Goal: Use online tool/utility: Utilize a website feature to perform a specific function

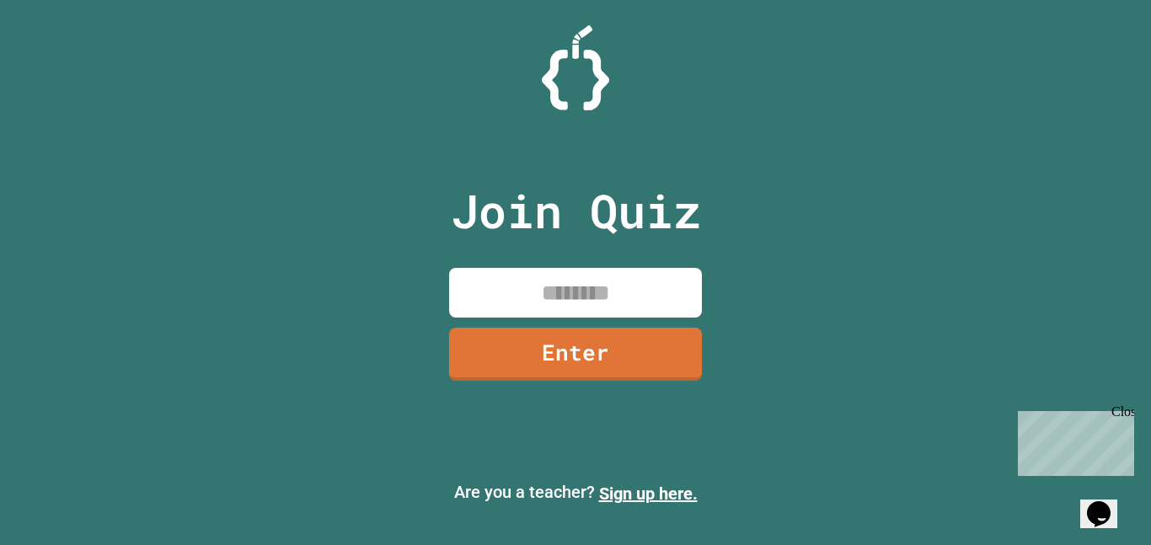
click at [564, 299] on input at bounding box center [575, 293] width 253 height 50
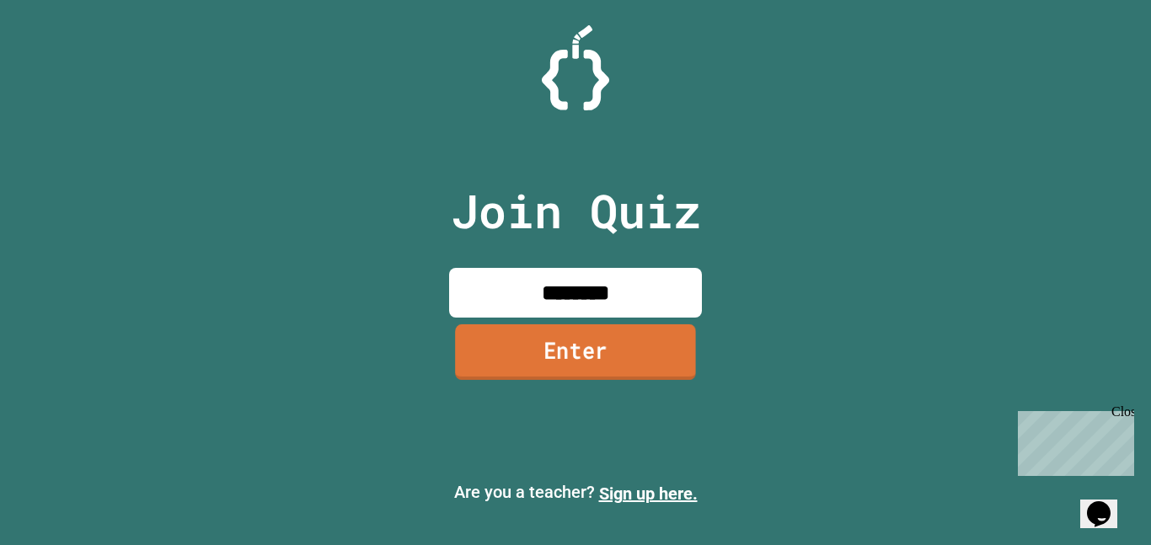
type input "********"
click at [610, 357] on link "Enter" at bounding box center [575, 353] width 241 height 56
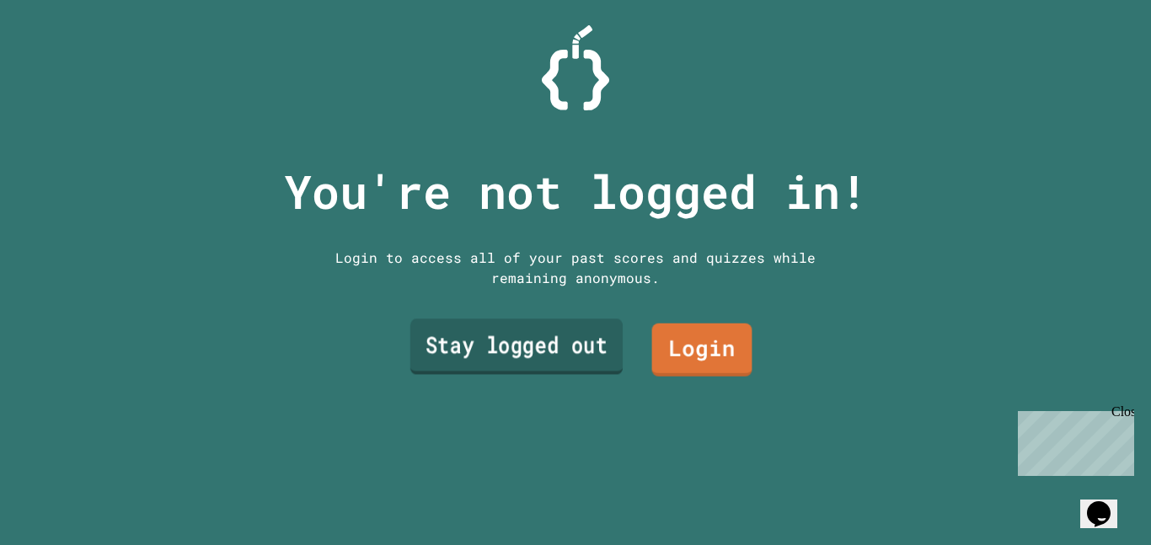
click at [604, 344] on link "Stay logged out" at bounding box center [516, 347] width 212 height 56
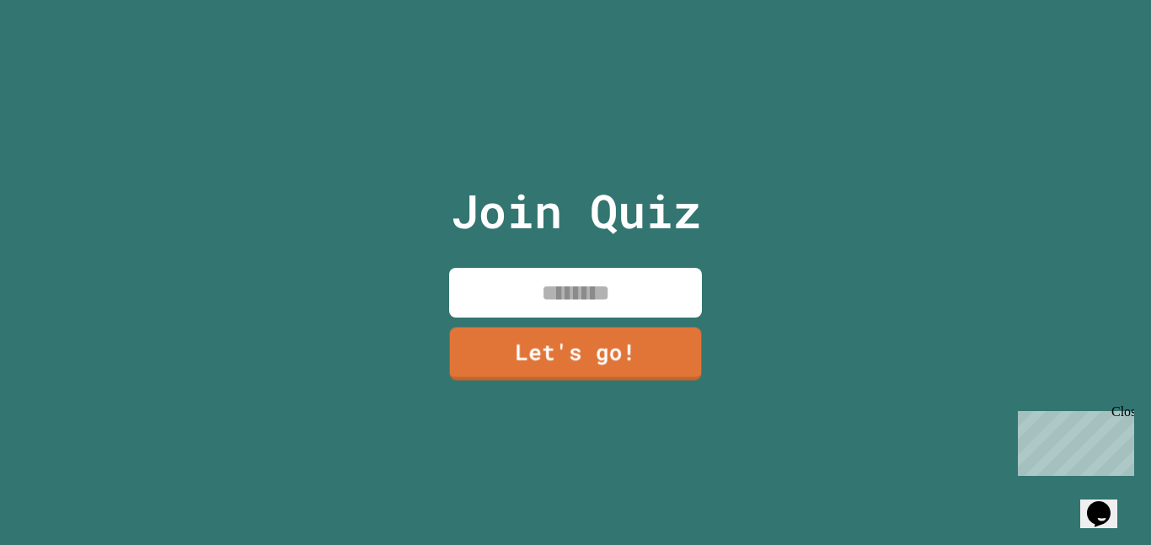
click at [582, 294] on input at bounding box center [575, 293] width 253 height 50
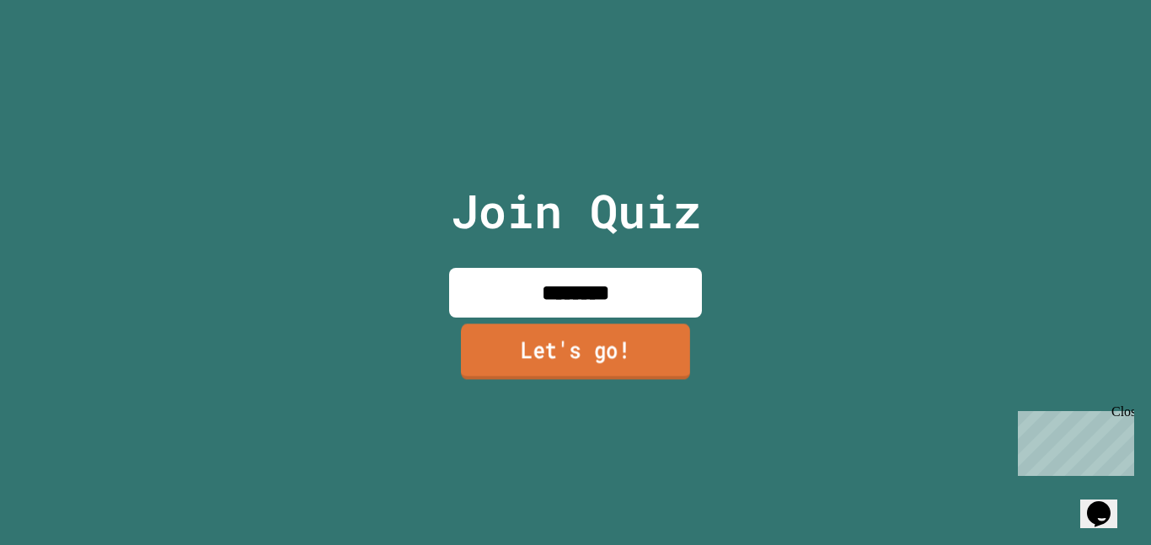
type input "********"
click at [600, 356] on link "Let's go!" at bounding box center [575, 352] width 229 height 56
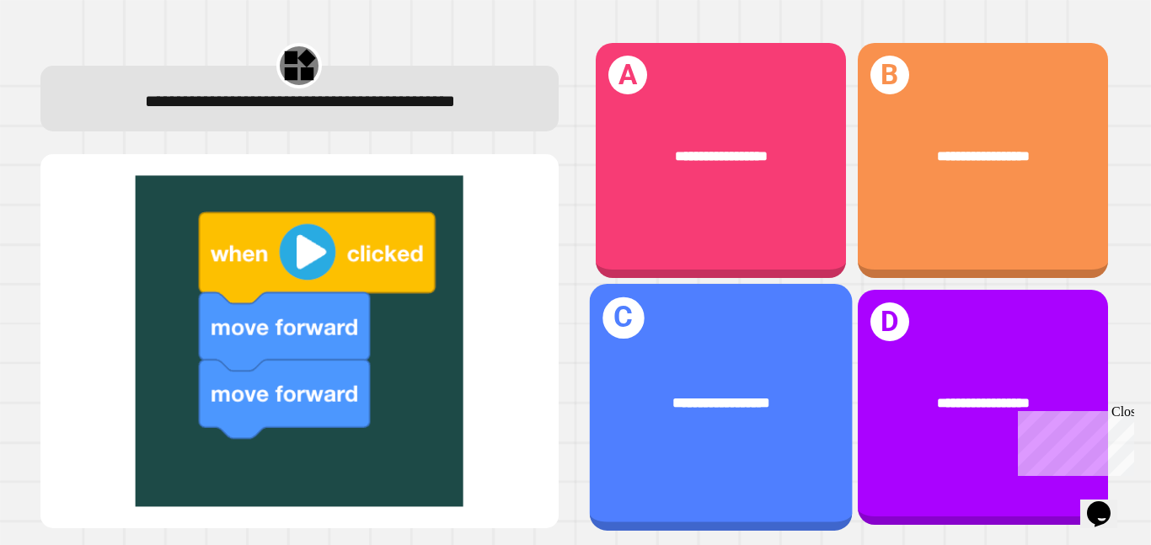
click at [773, 208] on div "**********" at bounding box center [721, 160] width 250 height 235
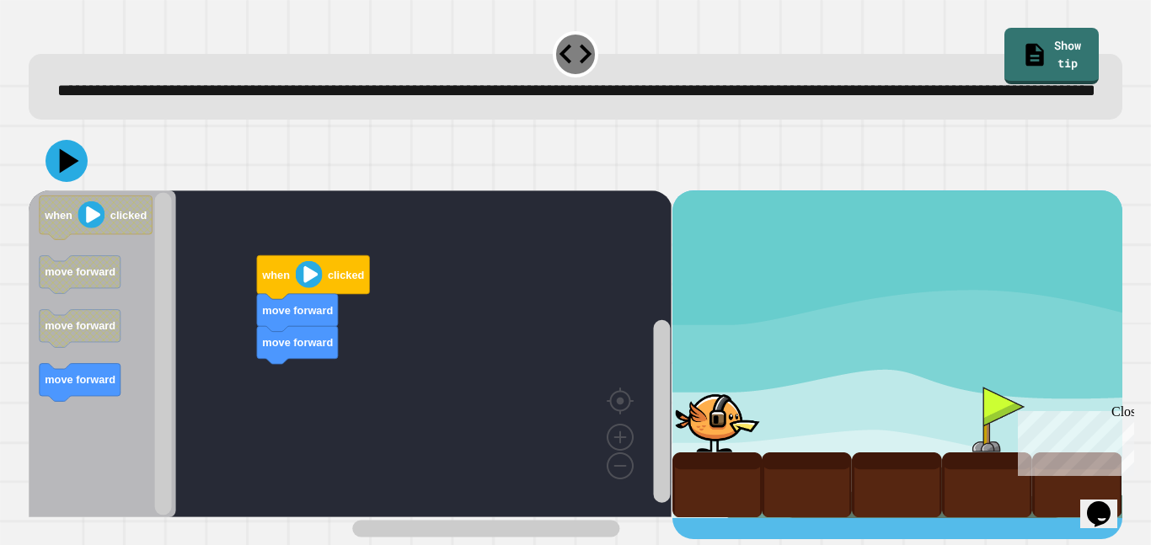
scroll to position [7, 0]
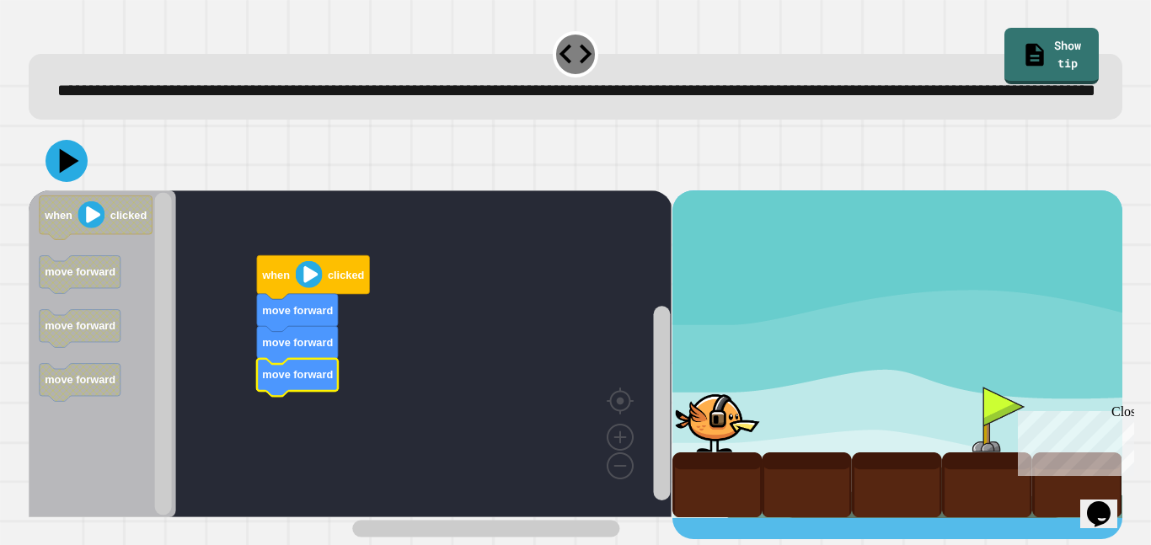
click at [311, 288] on image "Blockly Workspace" at bounding box center [309, 274] width 27 height 27
click at [303, 288] on image "Blockly Workspace" at bounding box center [309, 274] width 27 height 27
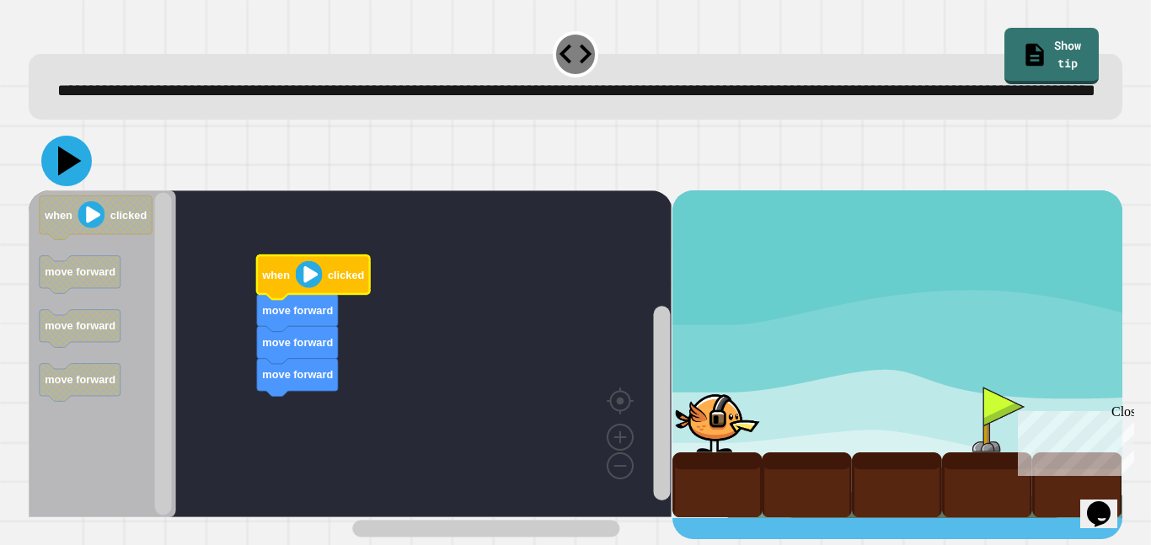
click at [70, 176] on icon at bounding box center [70, 162] width 24 height 30
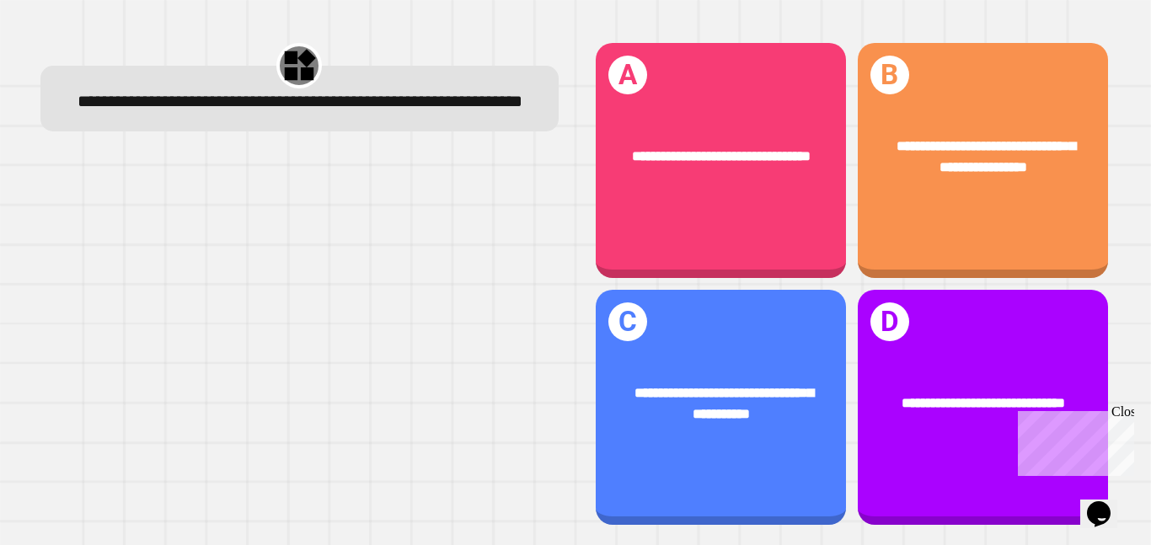
click at [1061, 189] on div "**********" at bounding box center [983, 157] width 250 height 98
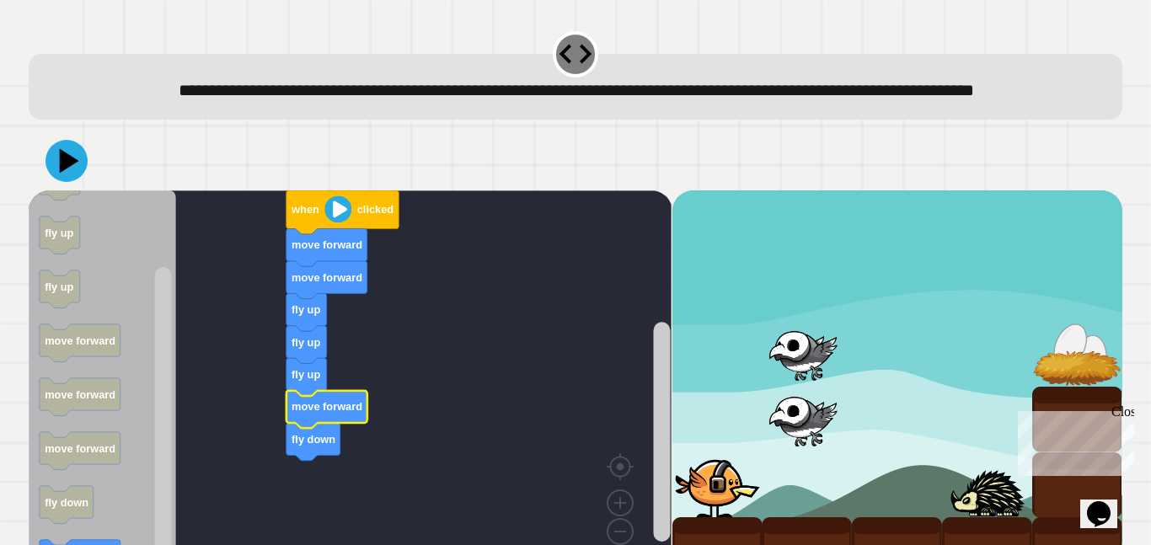
click at [317, 413] on text "move forward" at bounding box center [327, 406] width 71 height 13
click at [67, 176] on icon at bounding box center [70, 162] width 24 height 30
click at [309, 381] on text "fly up" at bounding box center [306, 374] width 29 height 13
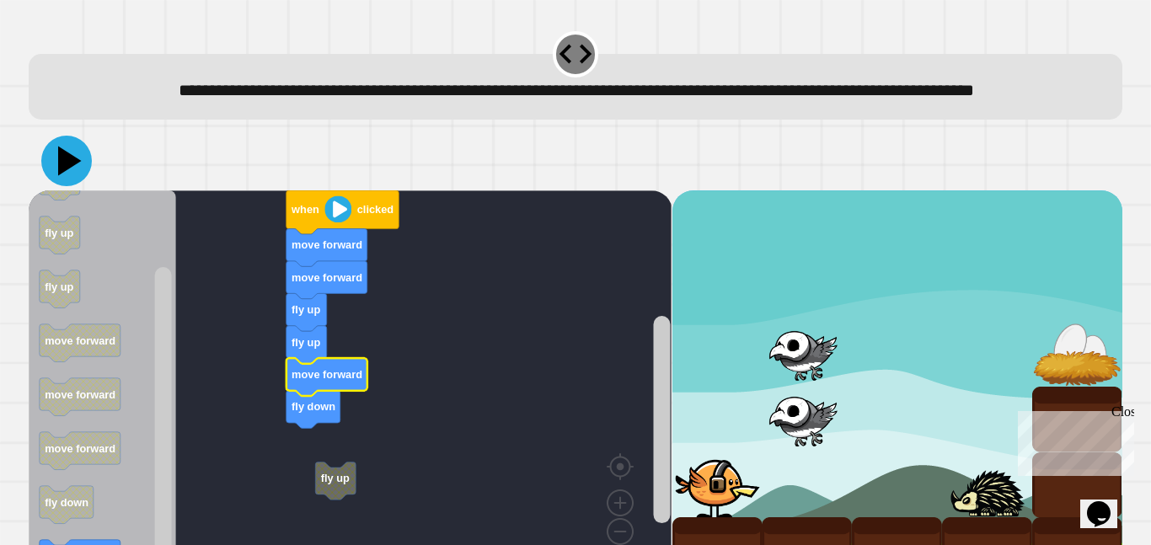
click at [57, 186] on icon at bounding box center [66, 161] width 51 height 51
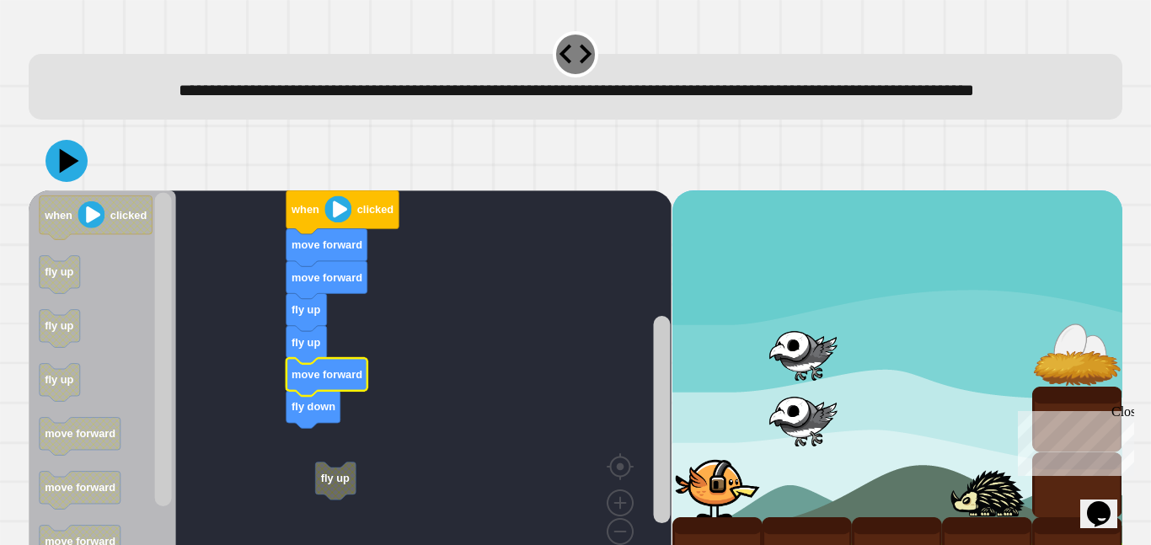
click at [325, 413] on text "fly down" at bounding box center [314, 406] width 44 height 13
click at [340, 388] on icon "Blockly Workspace" at bounding box center [327, 377] width 81 height 38
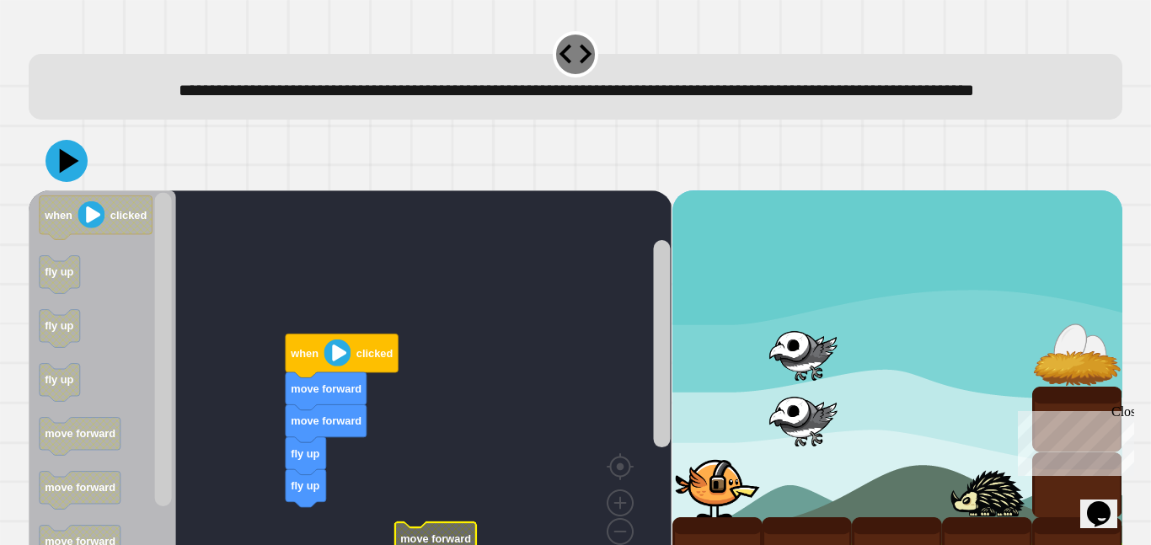
scroll to position [72, 0]
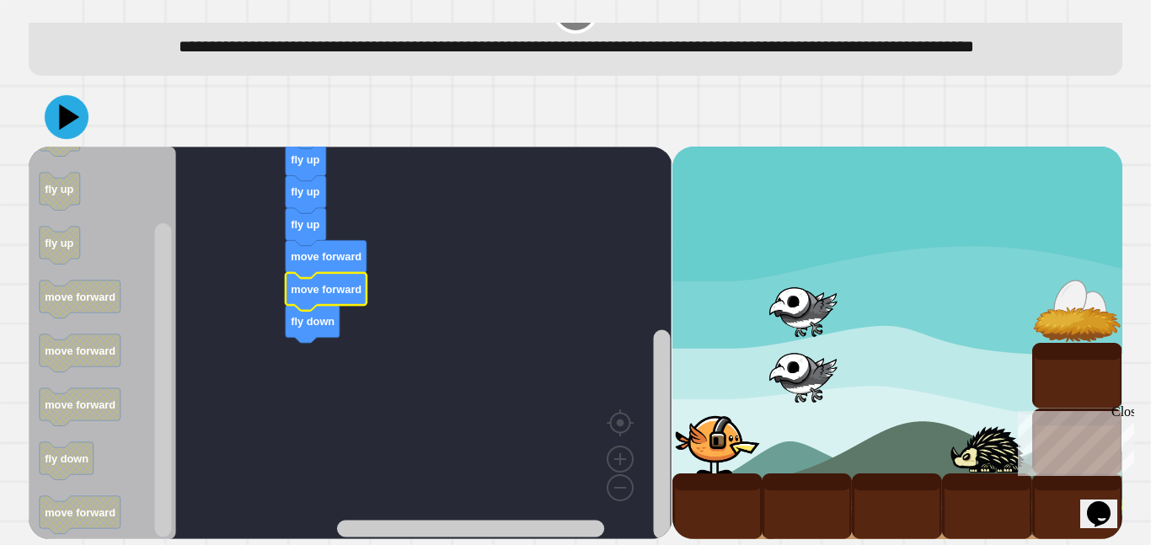
click at [63, 122] on icon at bounding box center [69, 117] width 20 height 25
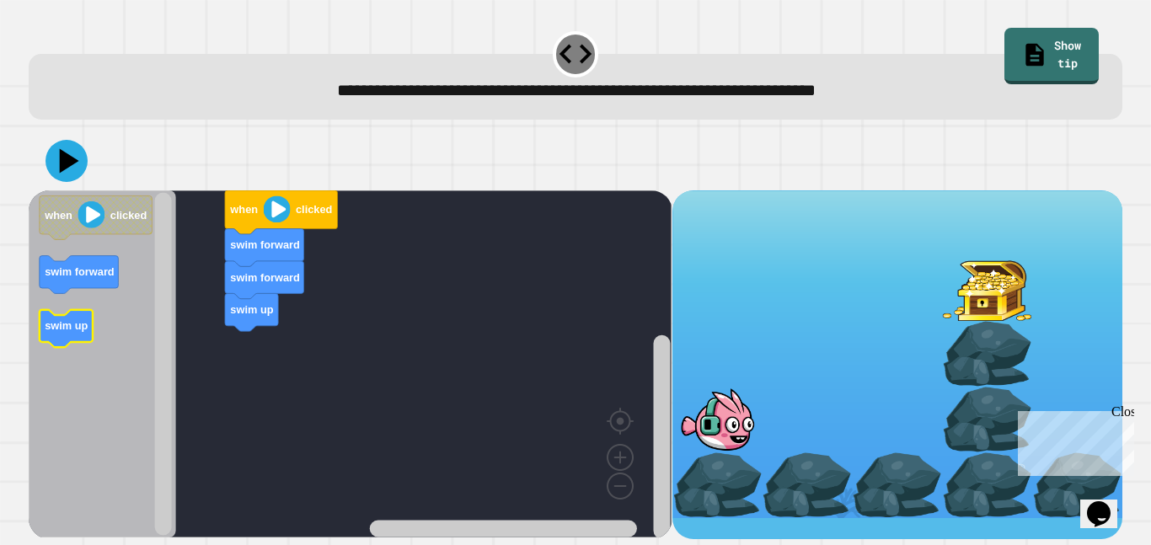
click at [78, 331] on text "swim up" at bounding box center [66, 325] width 43 height 13
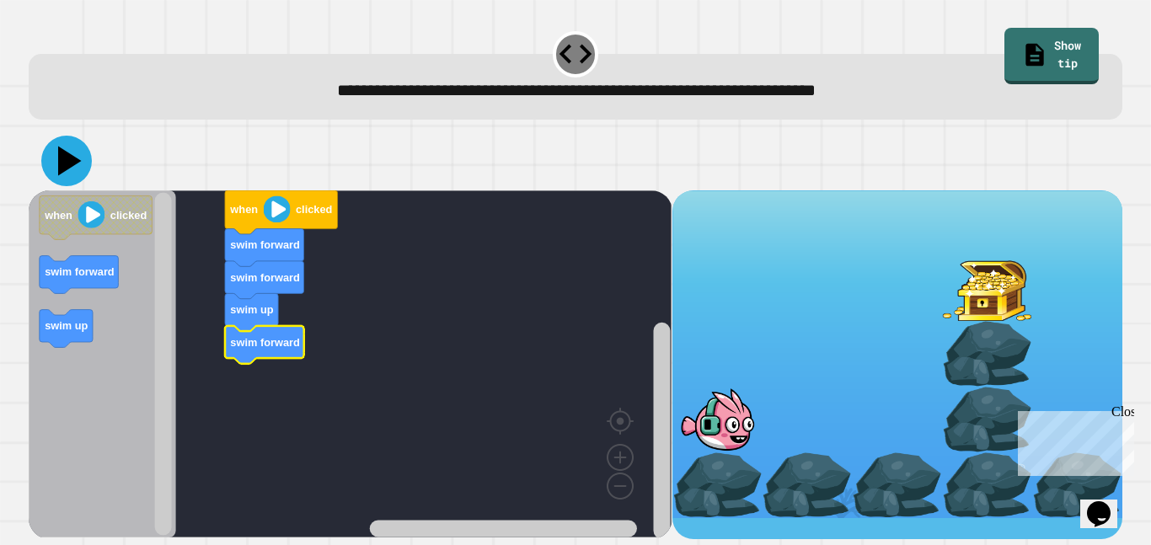
click at [74, 160] on icon at bounding box center [70, 162] width 24 height 30
click at [65, 157] on icon at bounding box center [70, 162] width 24 height 30
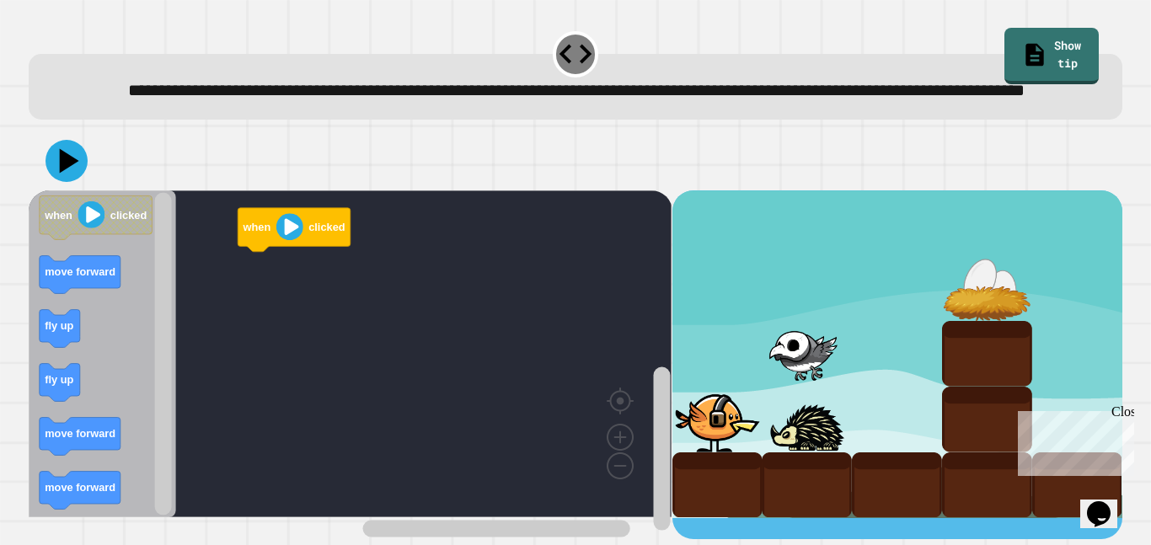
scroll to position [7, 0]
click at [278, 350] on div "when clicked fly up when clicked move forward fly up fly up move forward move f…" at bounding box center [350, 364] width 643 height 349
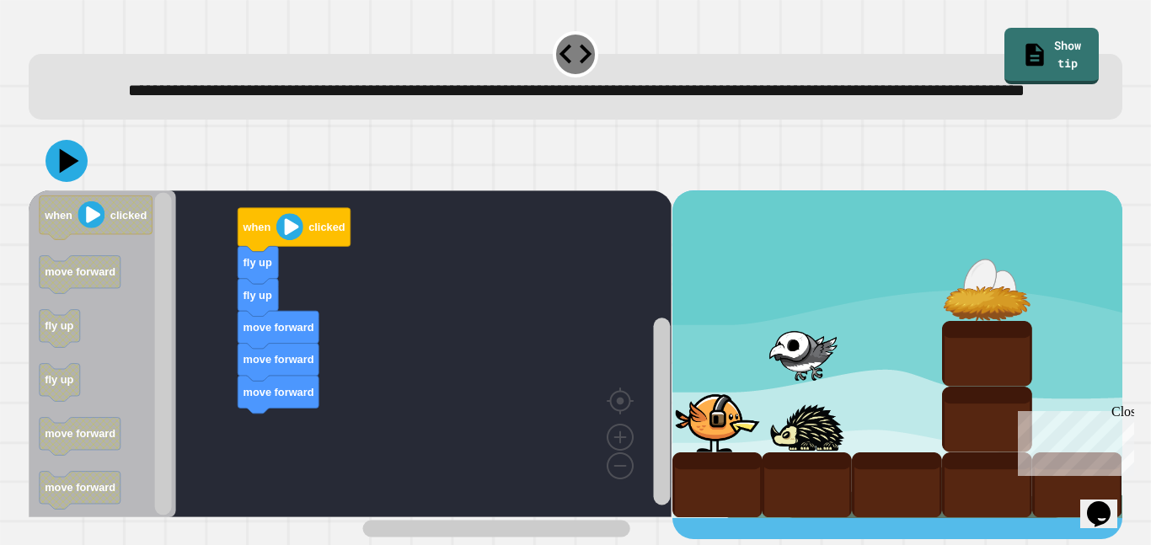
click at [57, 182] on icon at bounding box center [67, 161] width 42 height 42
